Goal: Task Accomplishment & Management: Manage account settings

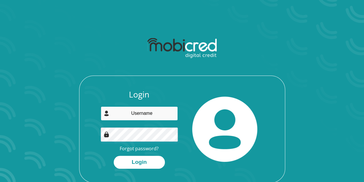
click at [157, 115] on input "email" at bounding box center [139, 113] width 77 height 14
type input "[EMAIL_ADDRESS][DOMAIN_NAME]"
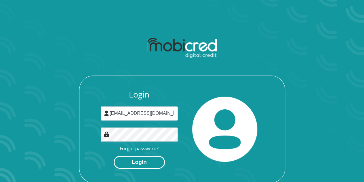
click at [155, 159] on button "Login" at bounding box center [139, 161] width 51 height 13
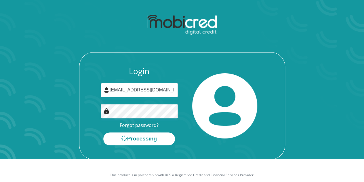
scroll to position [29, 0]
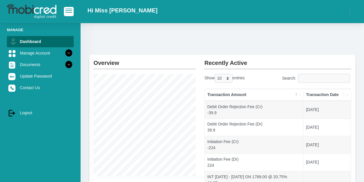
click at [168, 46] on div "Overview Instalment amount: 138.00 i Account Start Date: [DATE] Account Number:…" at bounding box center [223, 164] width 284 height 282
